Goal: Check status: Check status

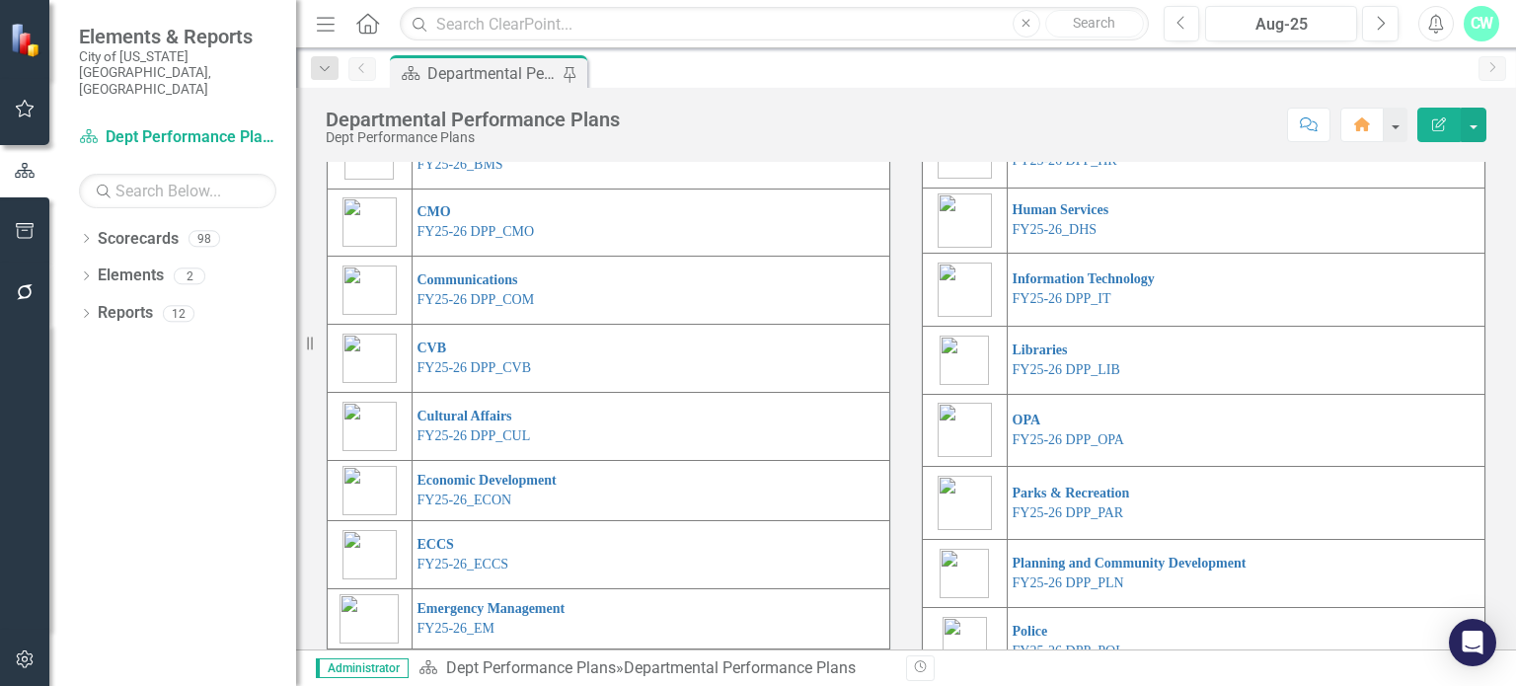
scroll to position [261, 0]
click at [484, 307] on link "FY25-26 DPP_COM" at bounding box center [475, 299] width 117 height 15
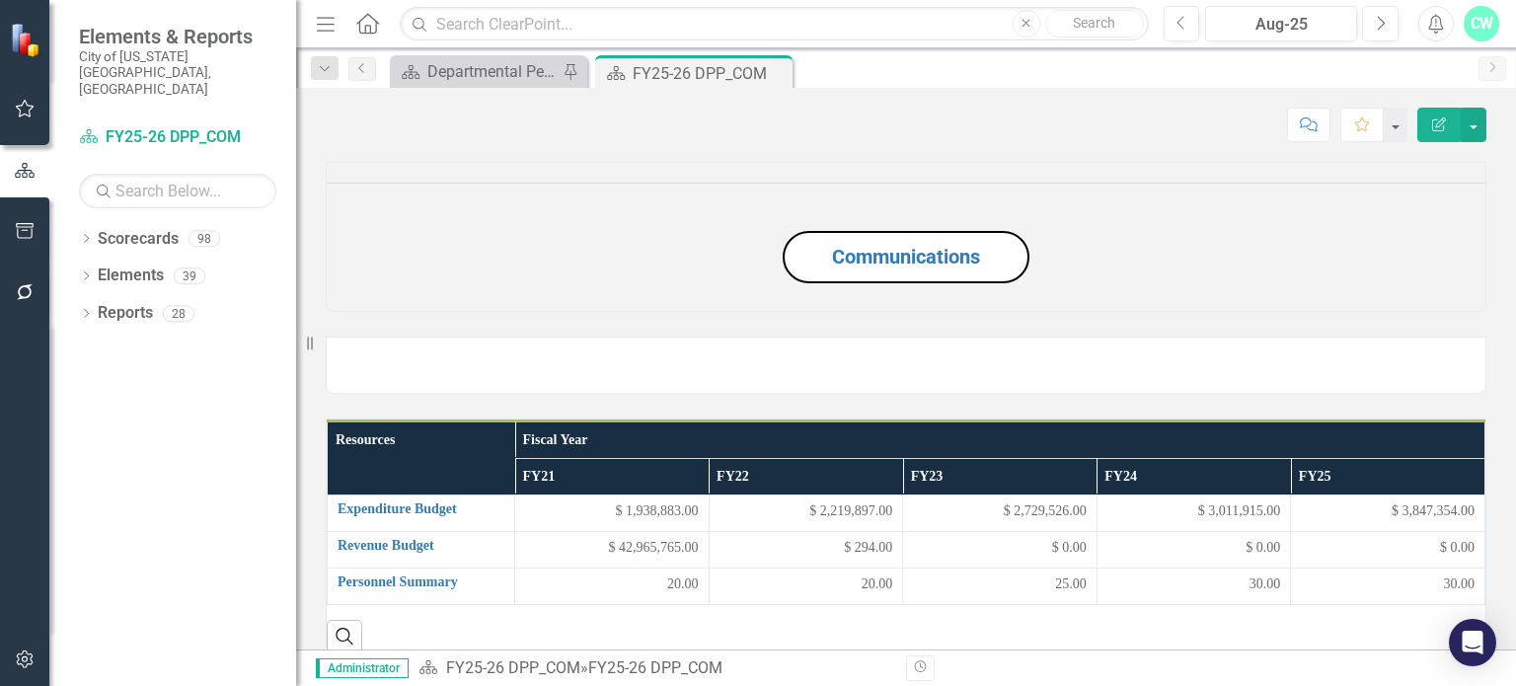
drag, startPoint x: 484, startPoint y: 385, endPoint x: 1007, endPoint y: 125, distance: 583.9
click at [1007, 126] on div "Score: N/A Aug-25 Completed Comment Favorite Edit Report" at bounding box center [906, 125] width 1161 height 34
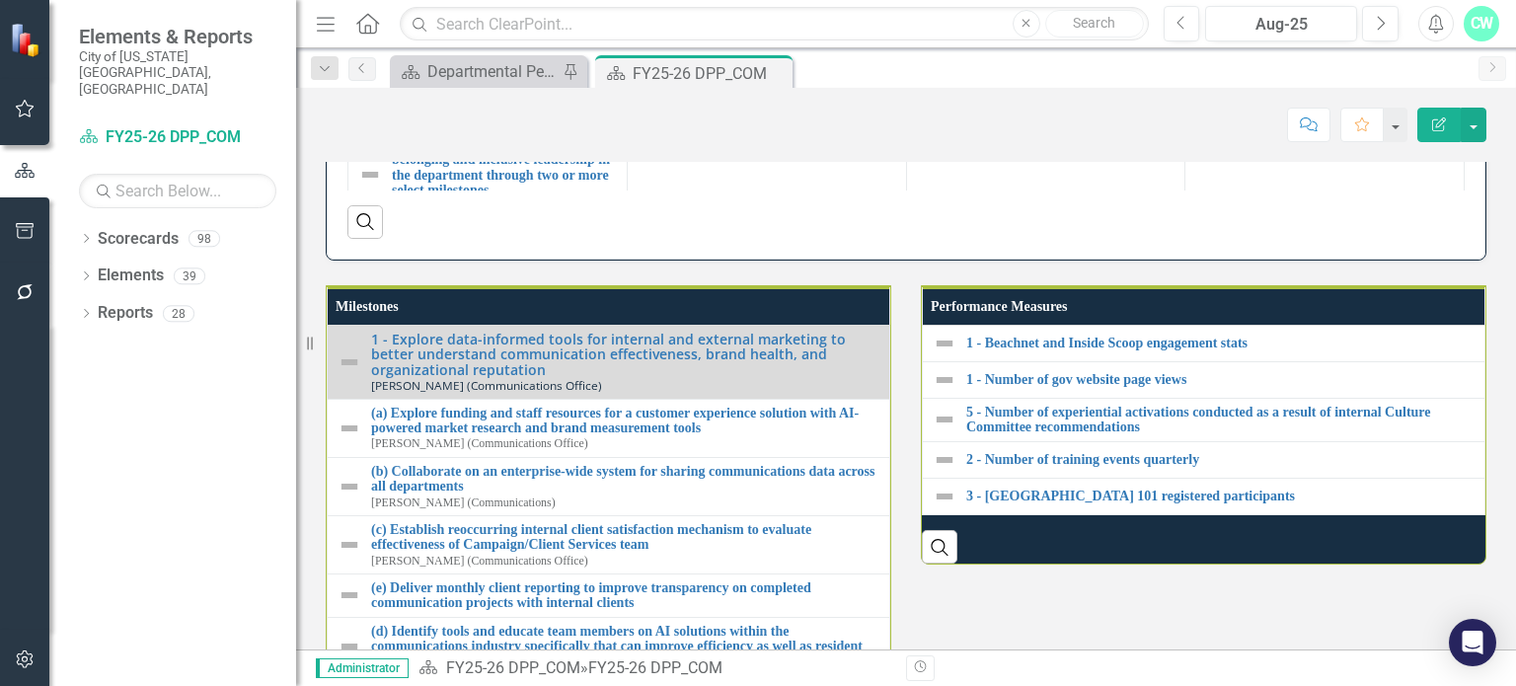
scroll to position [2100, 0]
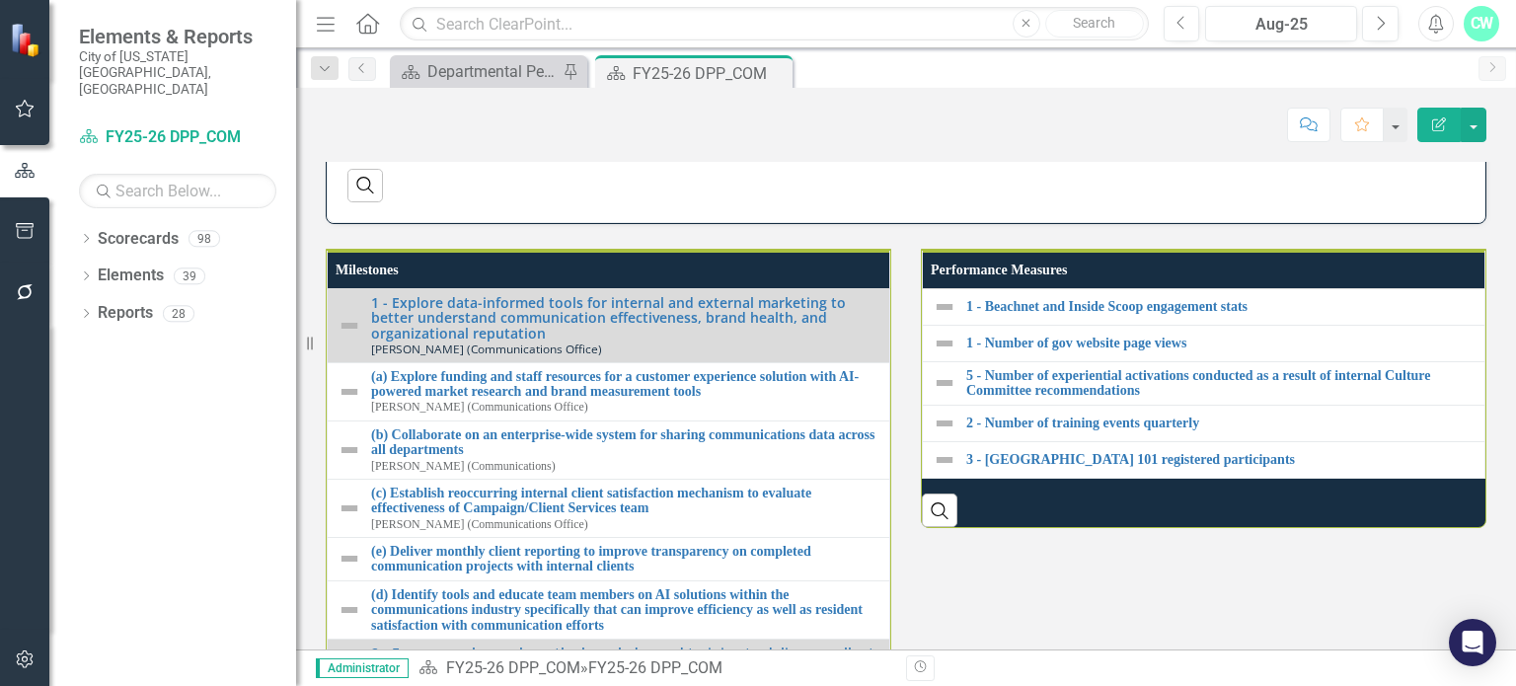
click at [694, 202] on div "Search" at bounding box center [905, 178] width 1117 height 48
click at [1182, 12] on button "Previous" at bounding box center [1181, 24] width 37 height 36
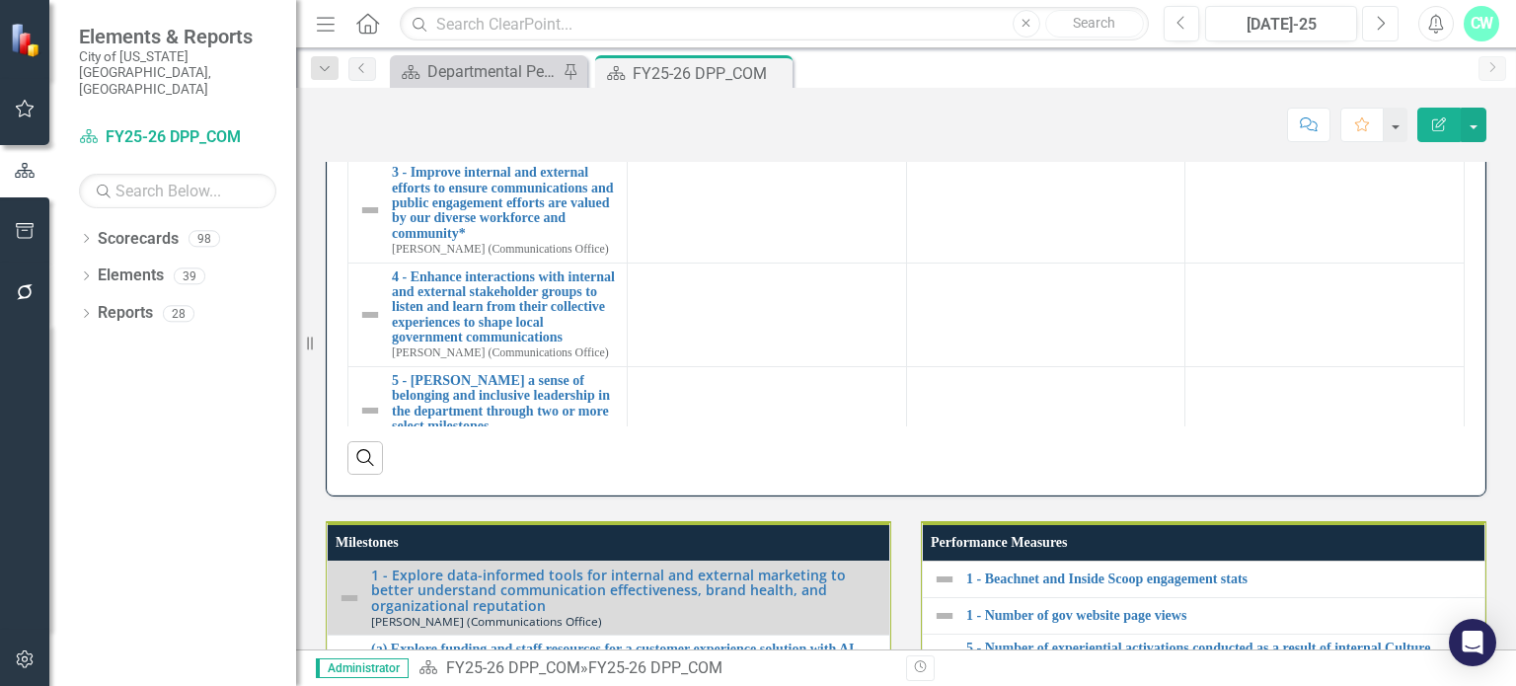
click at [1370, 15] on button "Next" at bounding box center [1380, 24] width 37 height 36
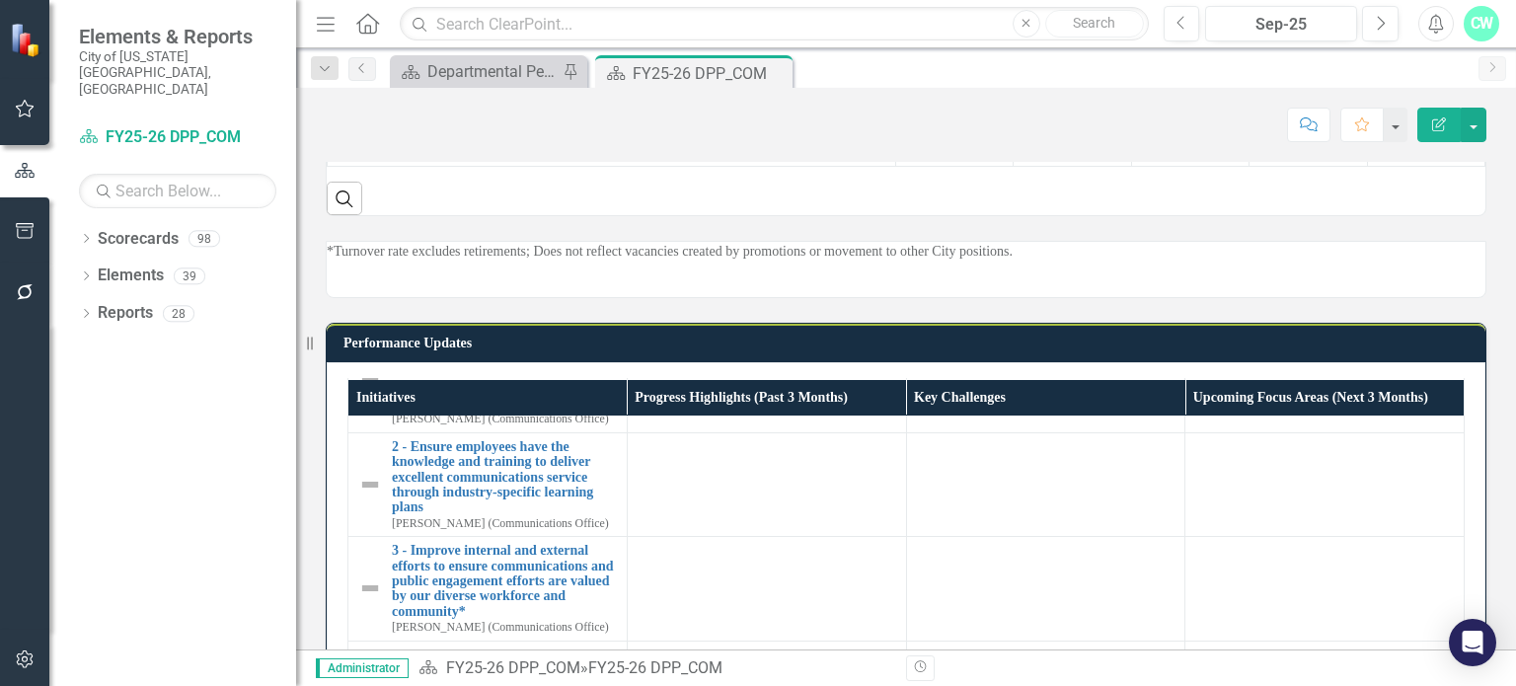
scroll to position [1655, 0]
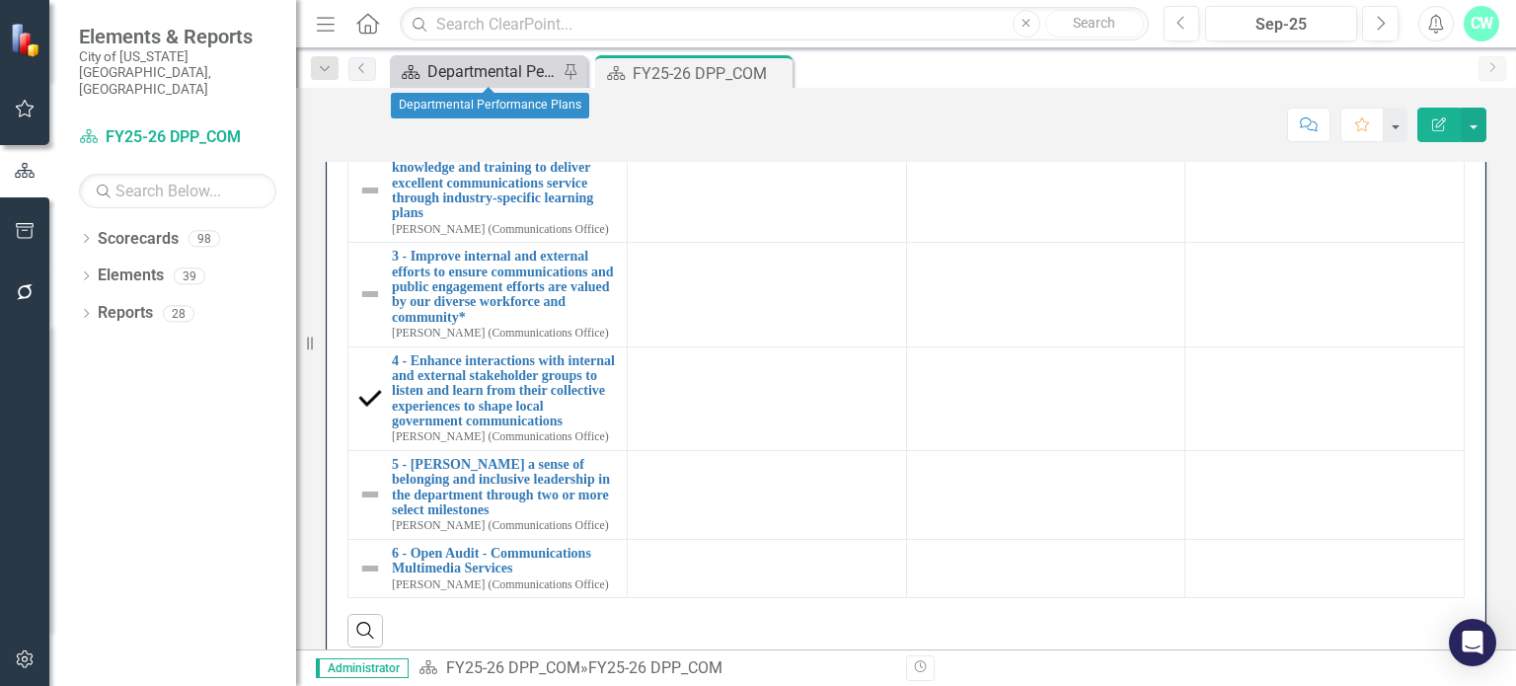
click at [418, 82] on div "Scorecard" at bounding box center [407, 71] width 25 height 25
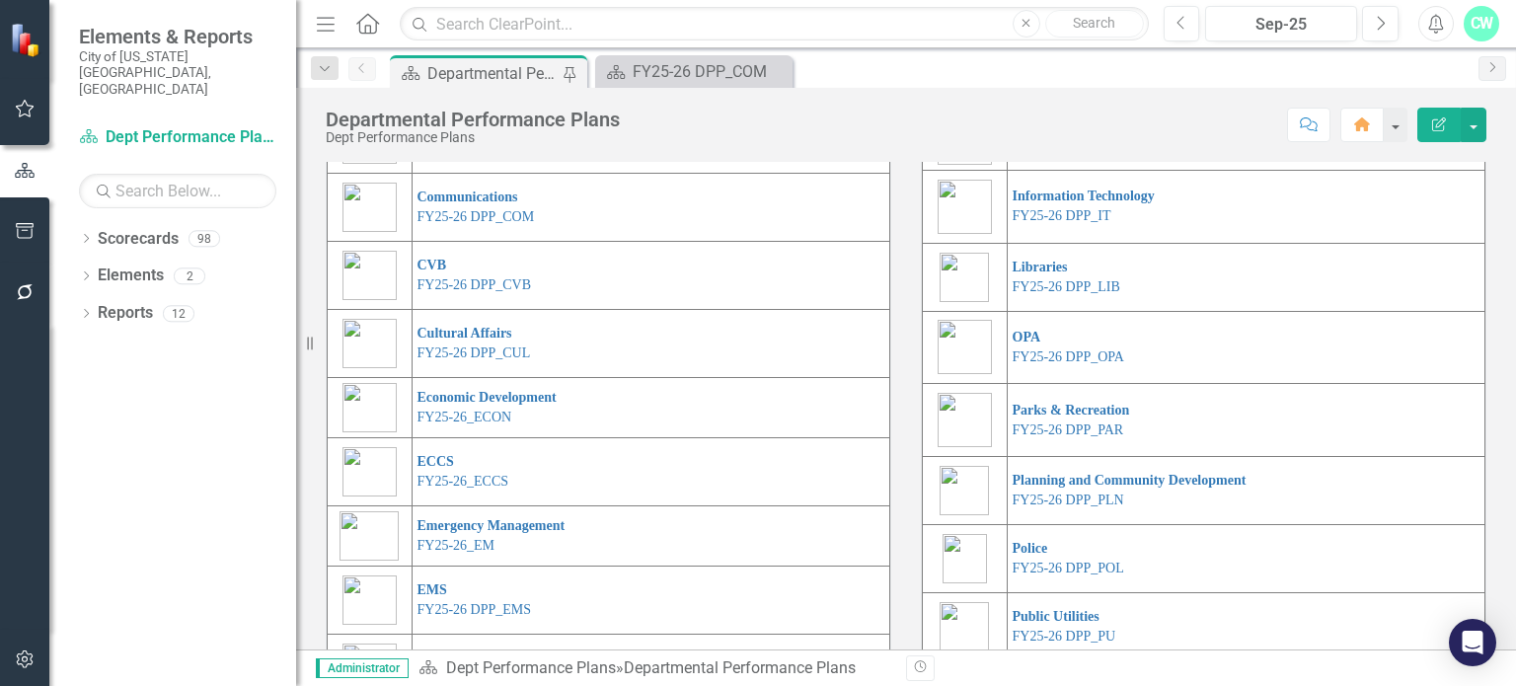
scroll to position [363, 0]
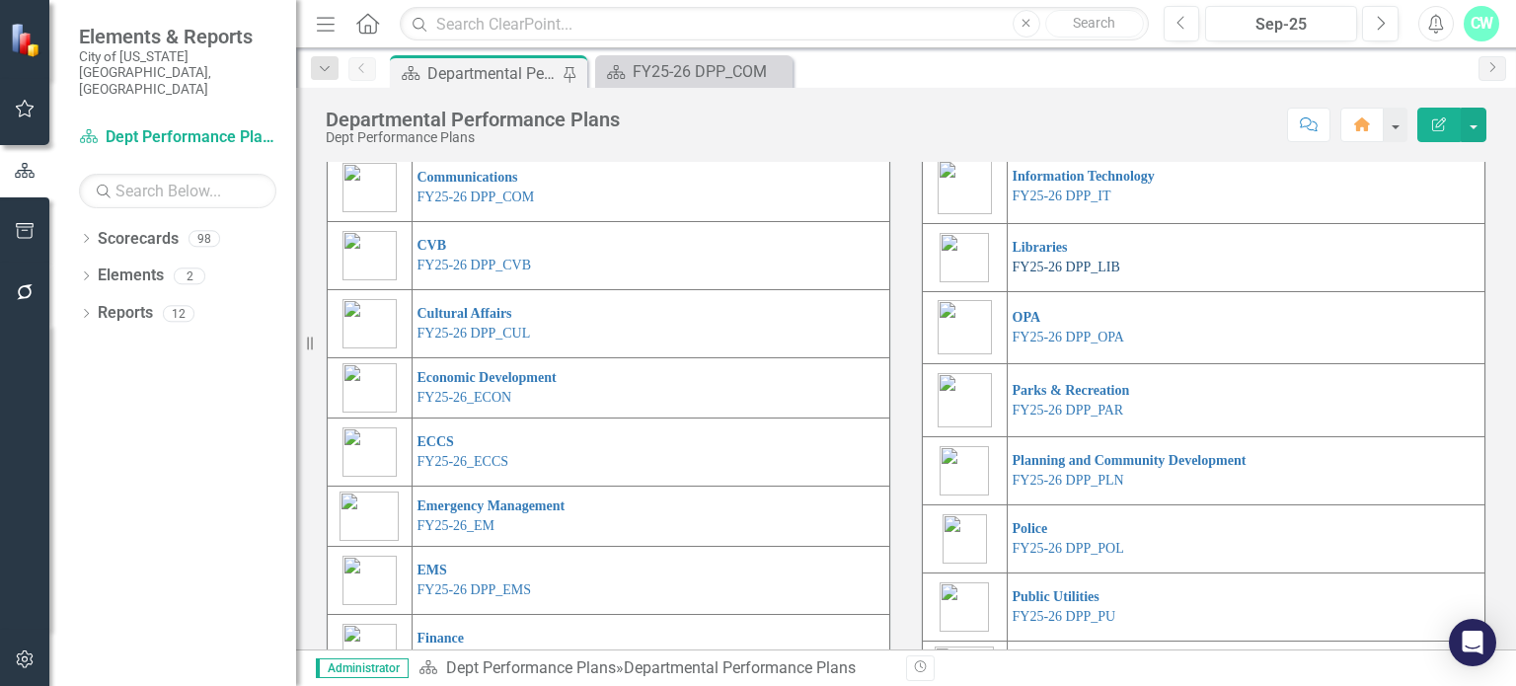
click at [1067, 274] on link "FY25-26 DPP_LIB" at bounding box center [1067, 267] width 108 height 15
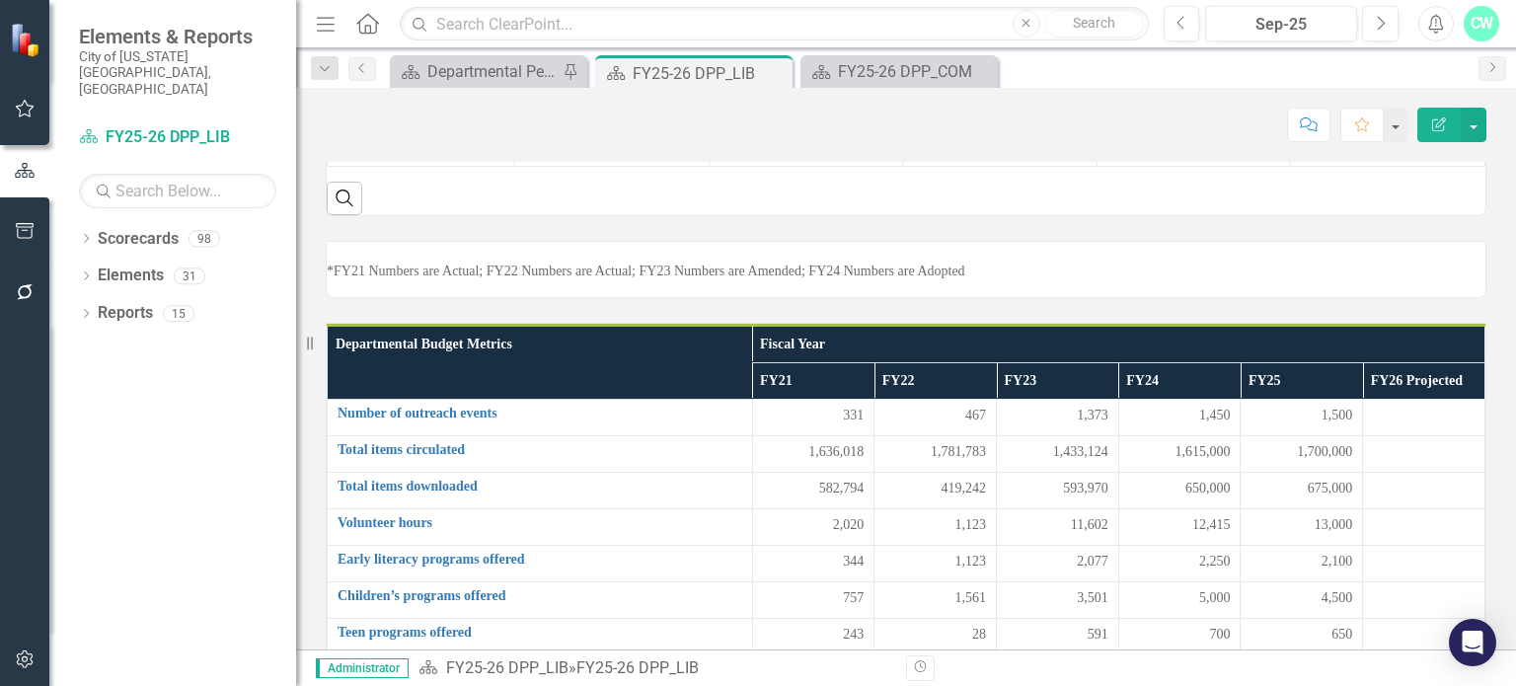
scroll to position [411, 0]
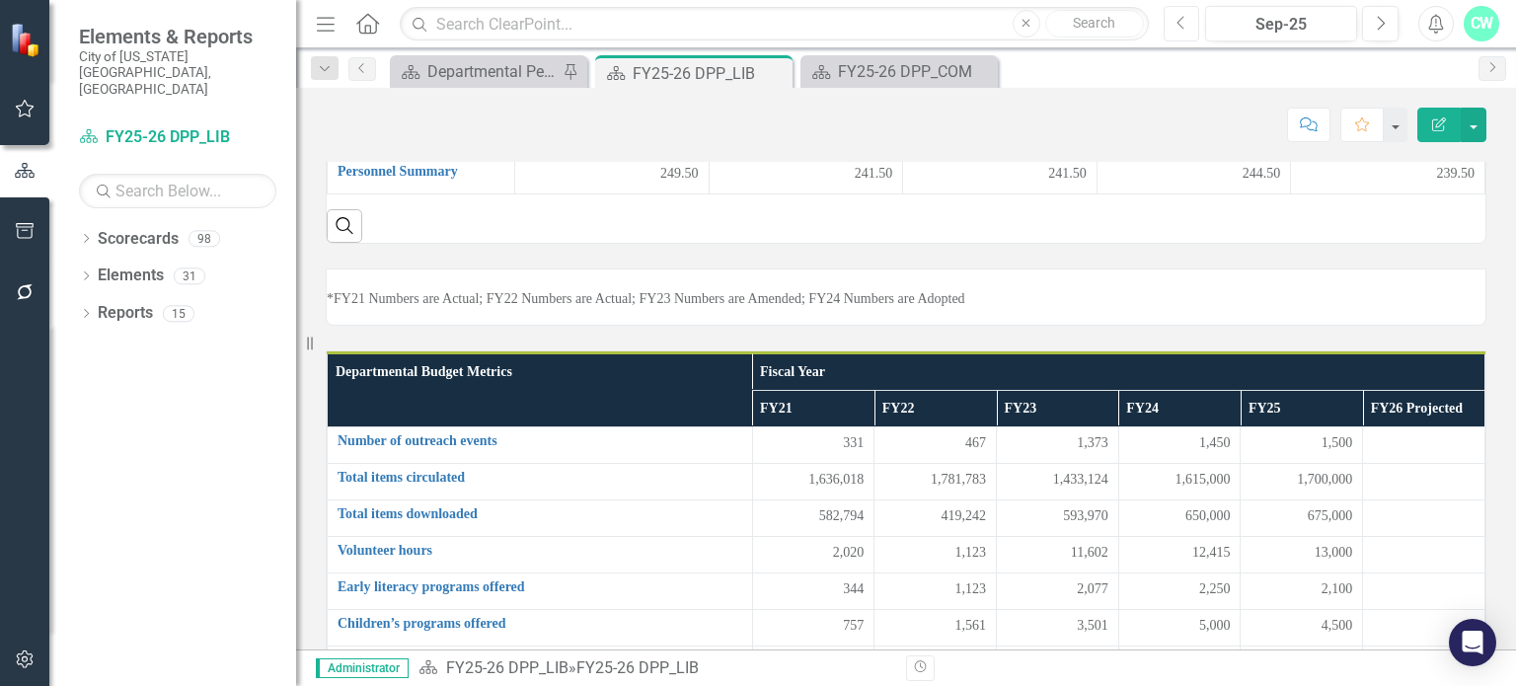
click at [1192, 26] on button "Previous" at bounding box center [1181, 24] width 37 height 36
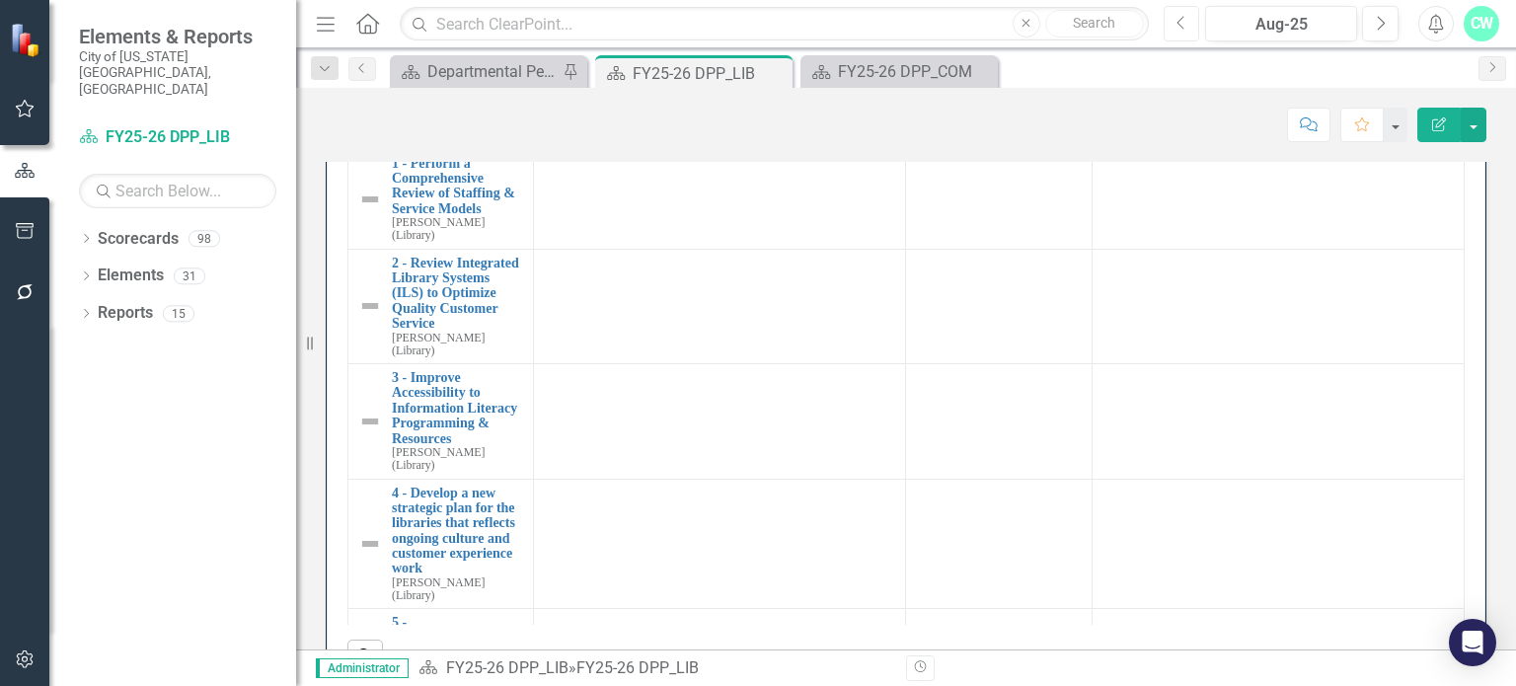
scroll to position [1465, 0]
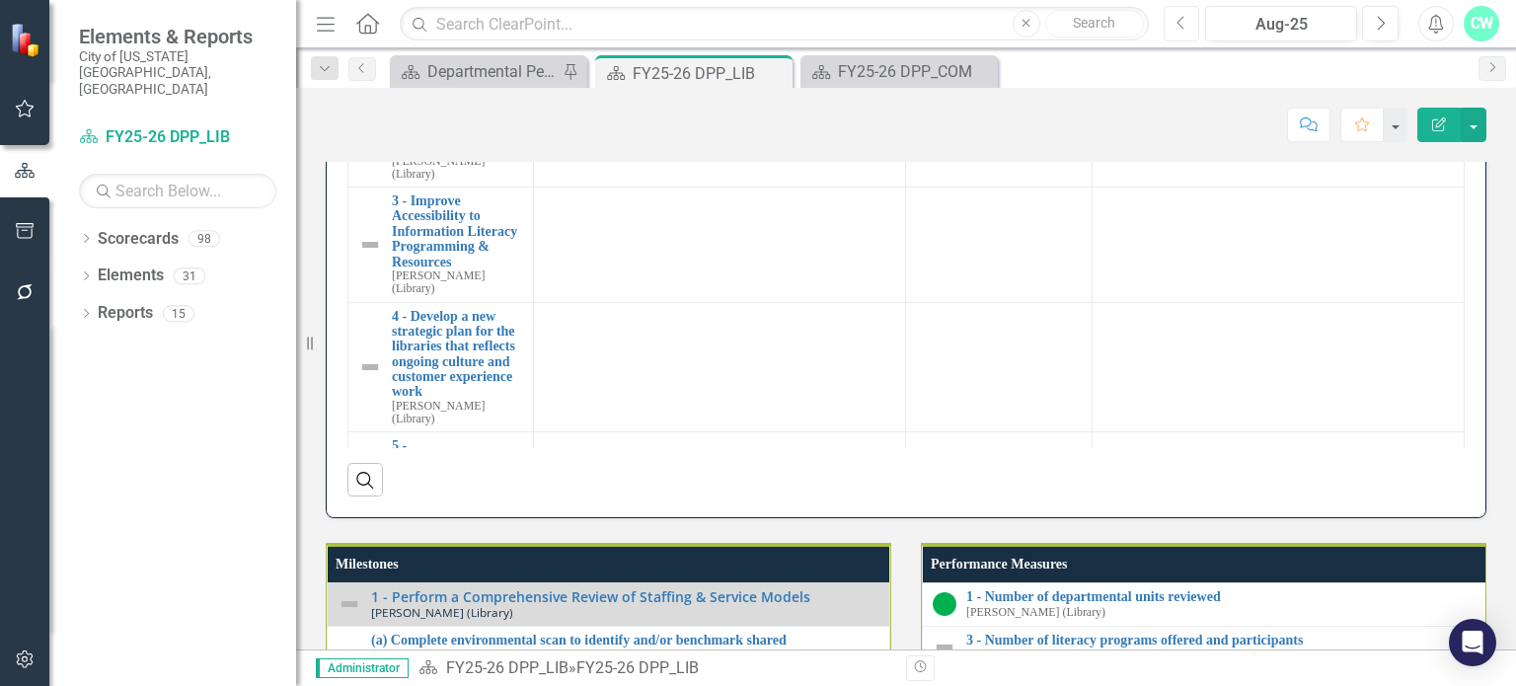
click at [1169, 23] on button "Previous" at bounding box center [1181, 24] width 37 height 36
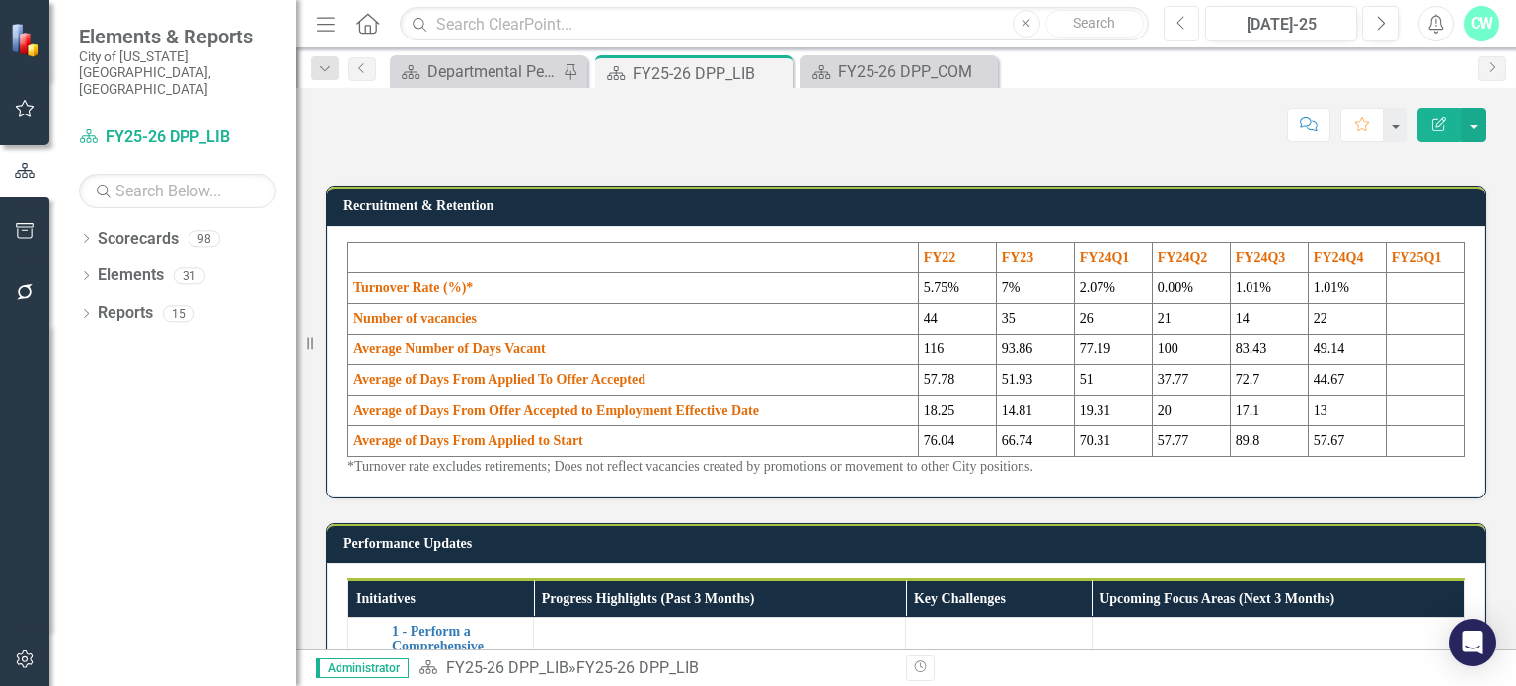
scroll to position [2262, 0]
